Goal: Find specific page/section: Find specific page/section

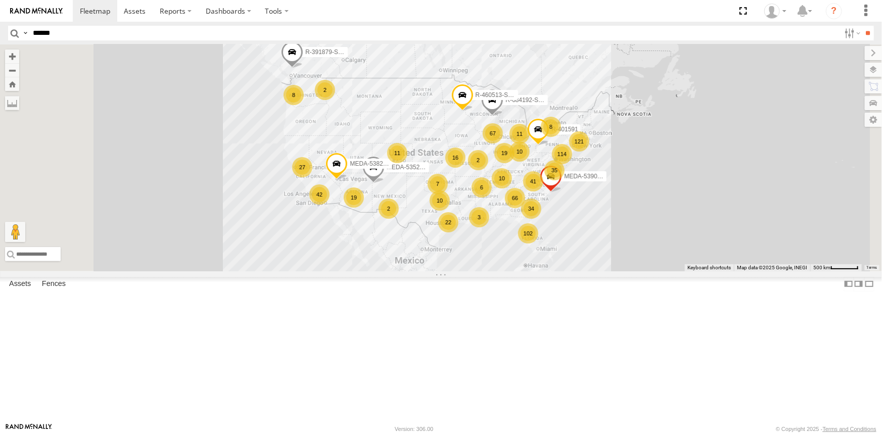
type input "******"
click at [863, 26] on input "**" at bounding box center [869, 33] width 12 height 15
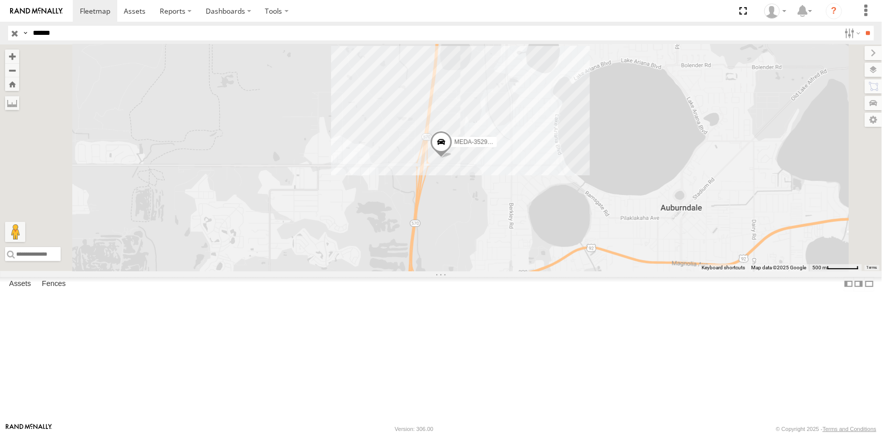
click at [0, 0] on link at bounding box center [0, 0] width 0 height 0
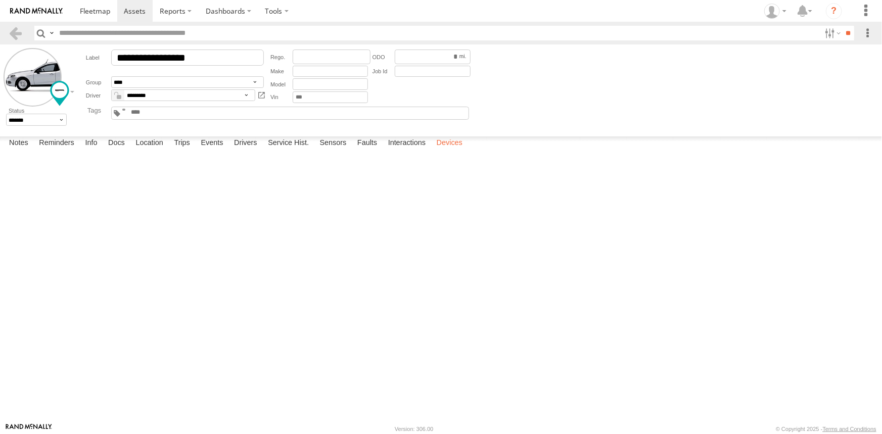
click at [452, 151] on label "Devices" at bounding box center [450, 144] width 36 height 14
